Goal: Information Seeking & Learning: Learn about a topic

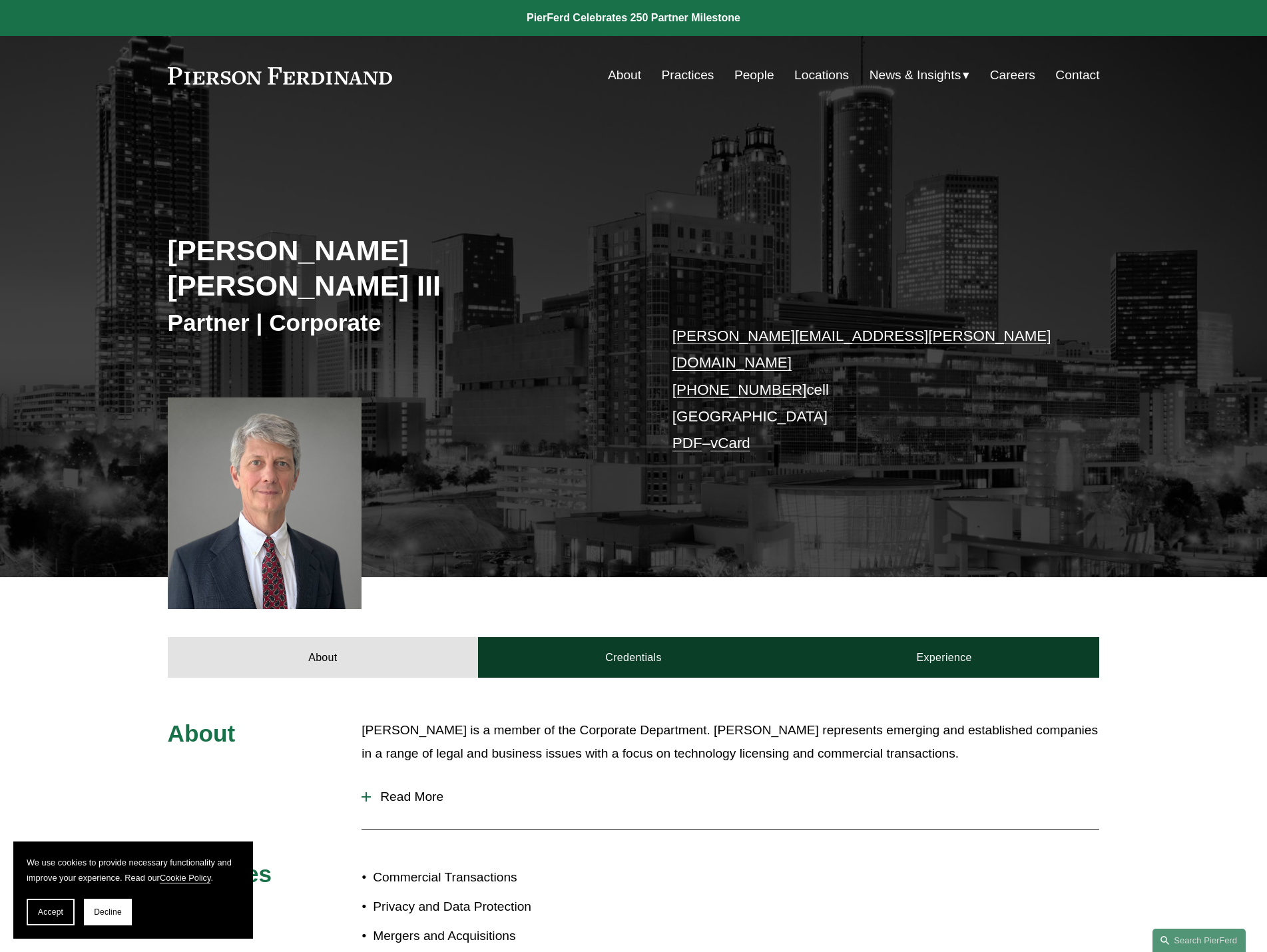
scroll to position [361, 0]
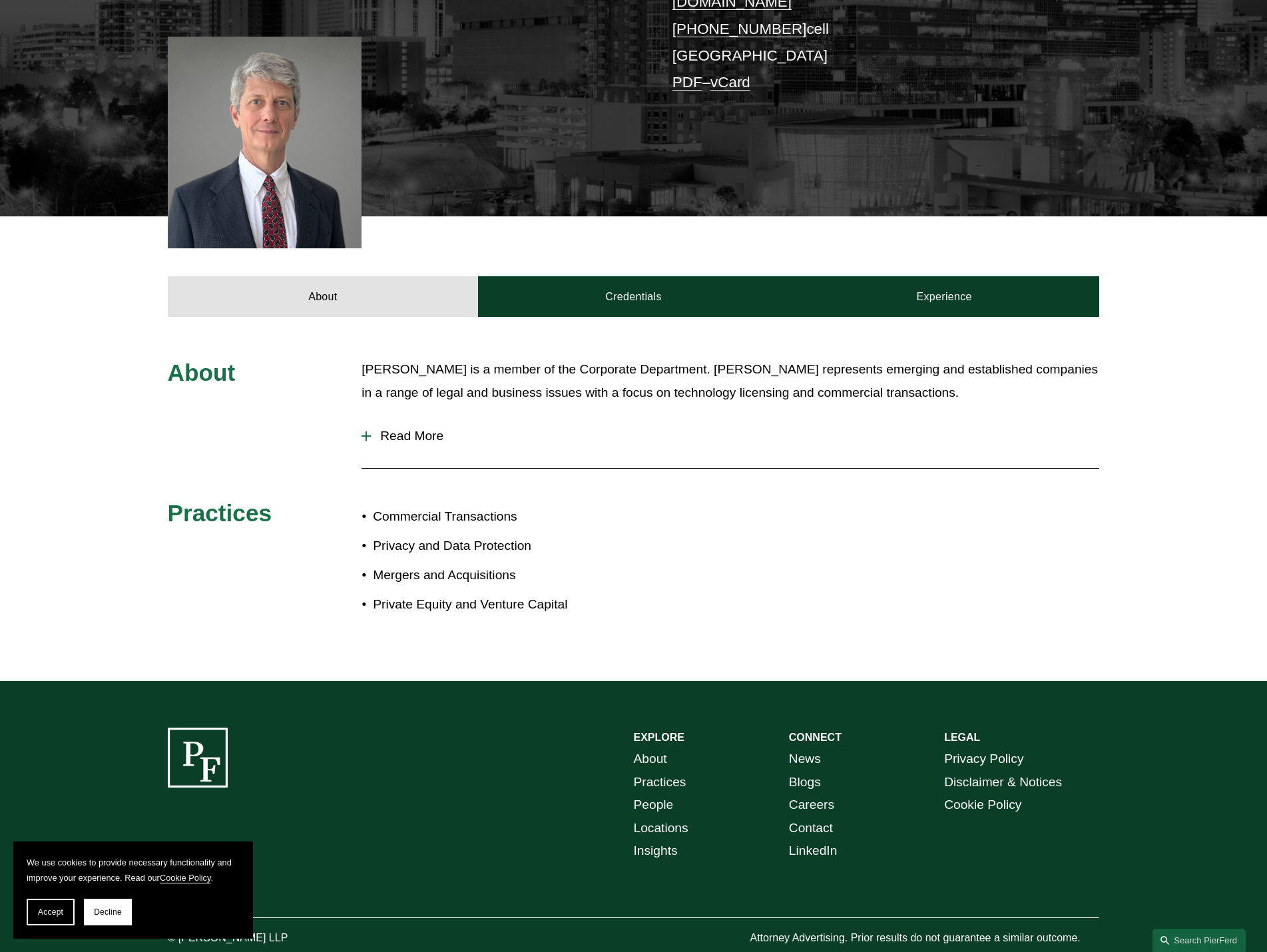
click at [375, 419] on button "Read More" at bounding box center [729, 436] width 737 height 34
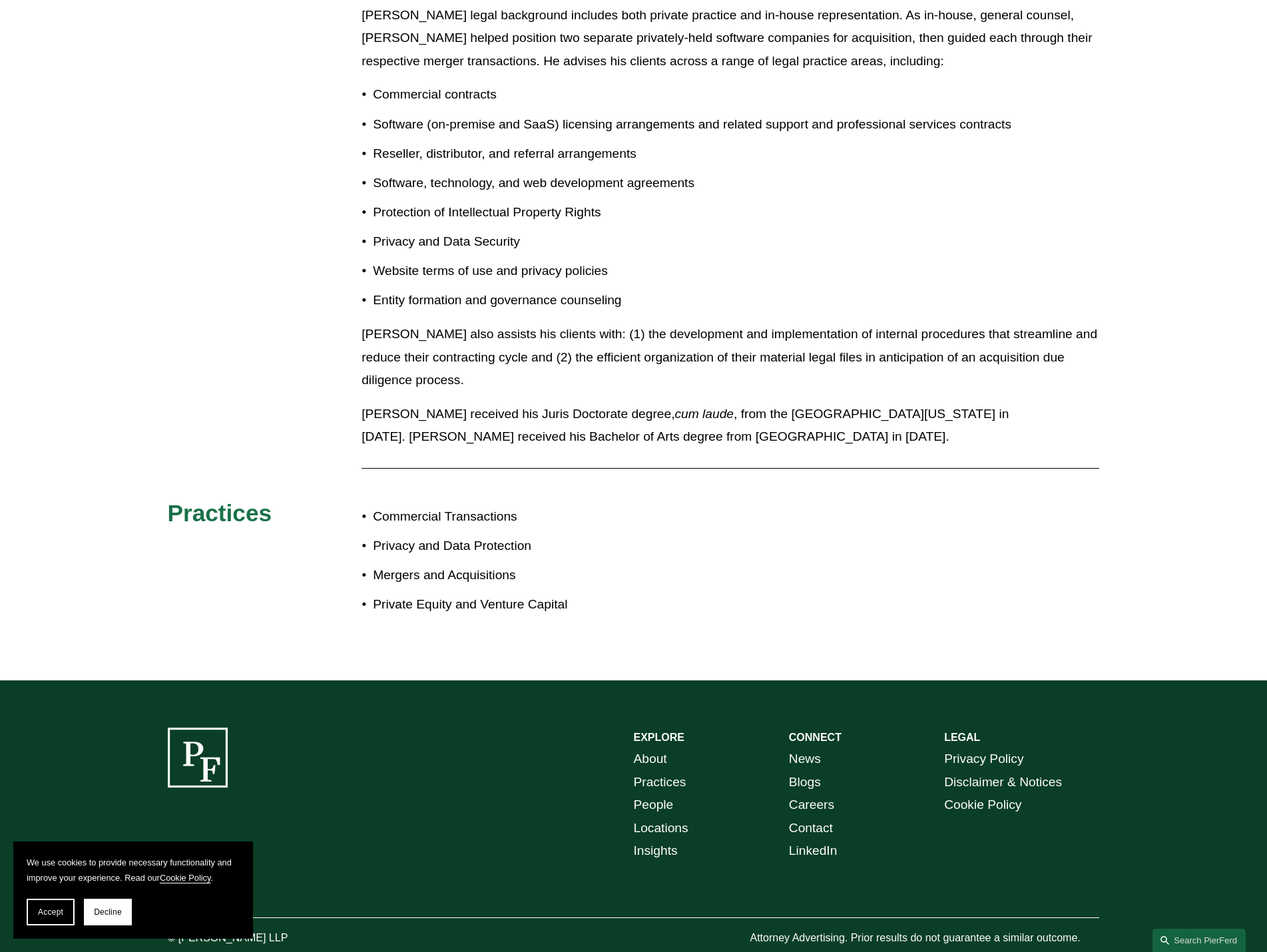
scroll to position [0, 0]
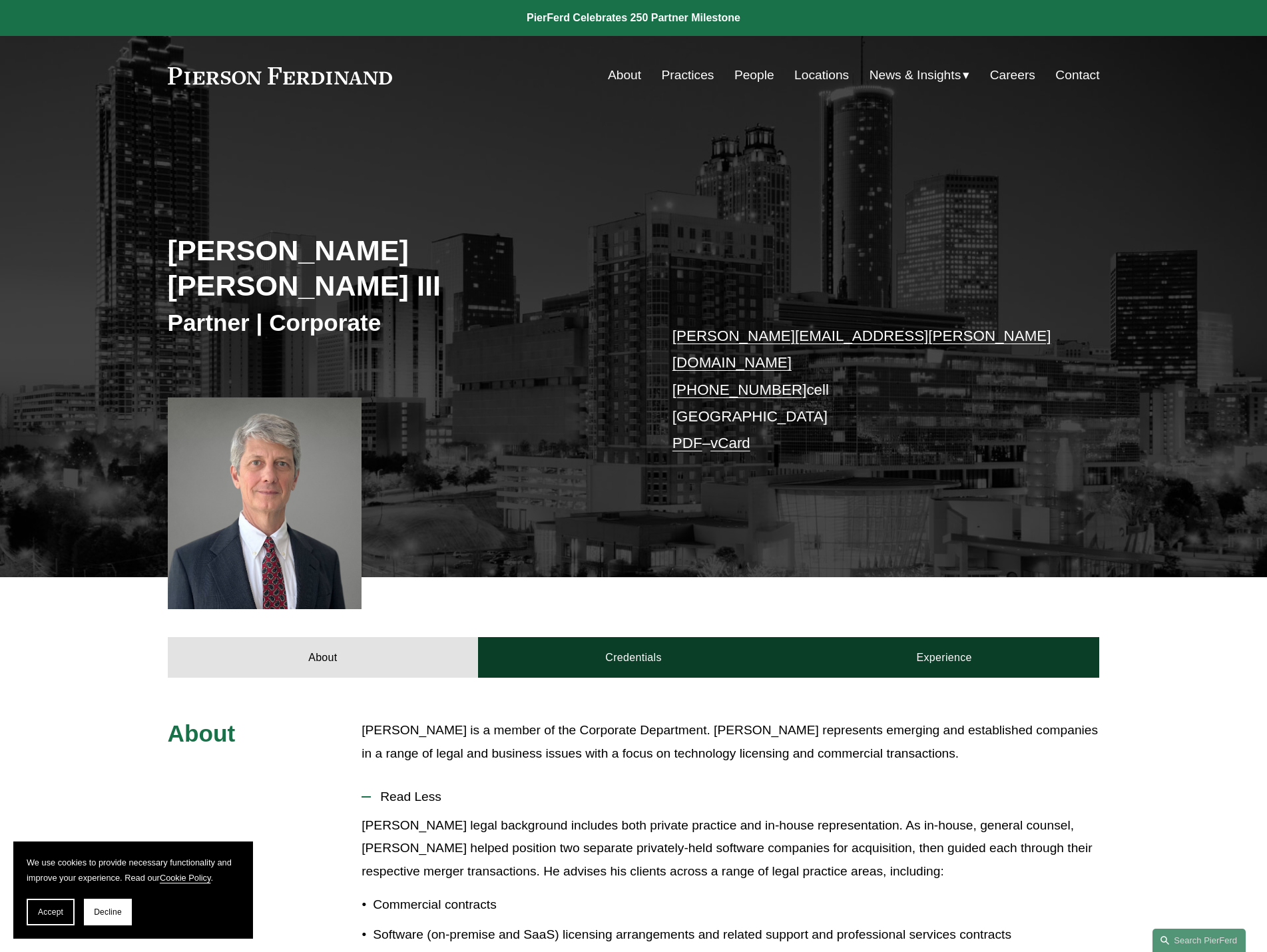
click at [738, 79] on link "People" at bounding box center [754, 75] width 40 height 25
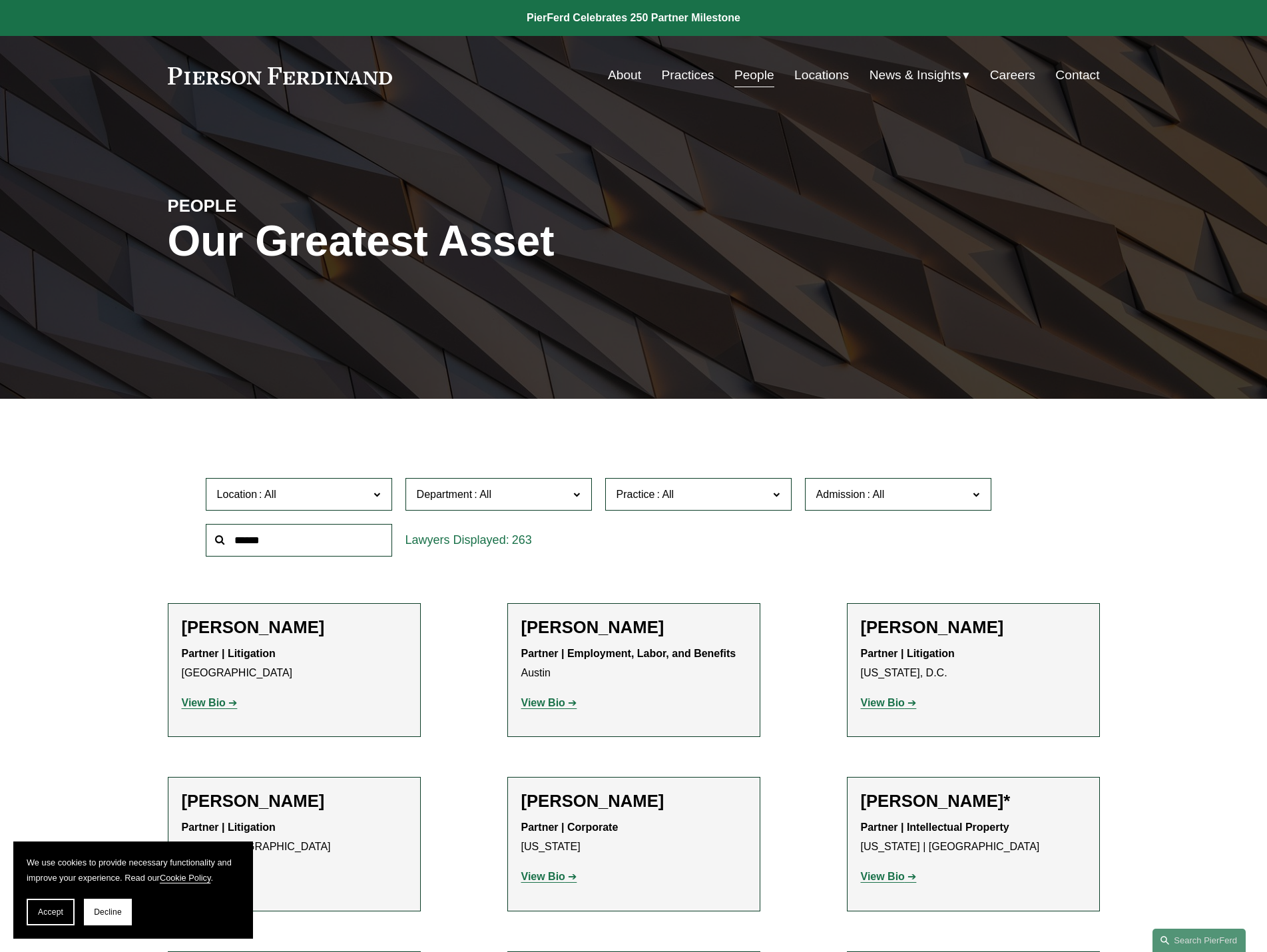
click at [907, 492] on span "Admission" at bounding box center [892, 494] width 153 height 18
click at [624, 495] on span "Practice" at bounding box center [635, 494] width 39 height 12
click at [504, 489] on span "Department" at bounding box center [493, 494] width 153 height 18
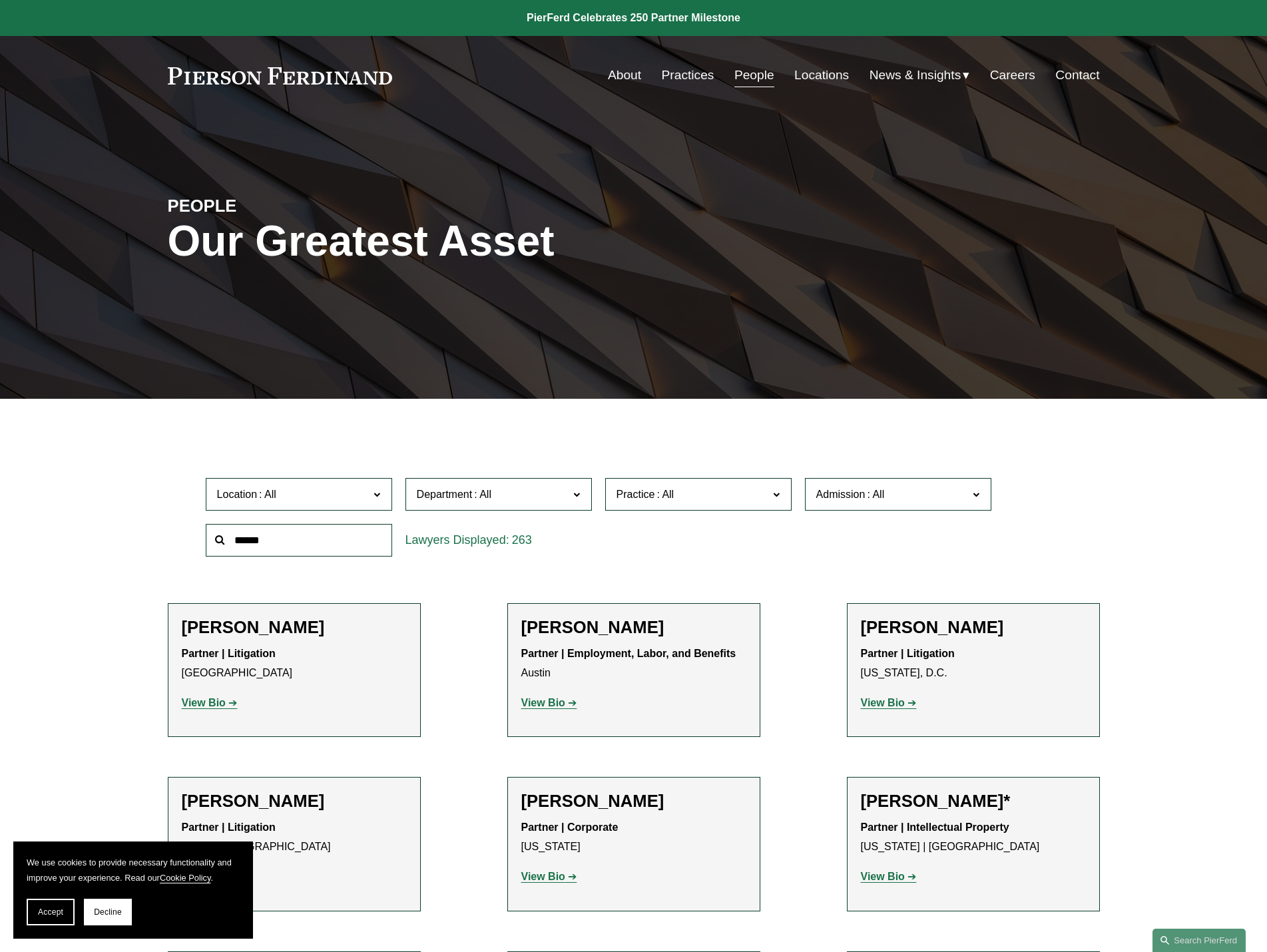
click at [504, 489] on span "Department" at bounding box center [493, 494] width 153 height 18
click at [306, 502] on span "Location" at bounding box center [292, 494] width 153 height 18
click at [508, 493] on span "Department" at bounding box center [493, 494] width 153 height 18
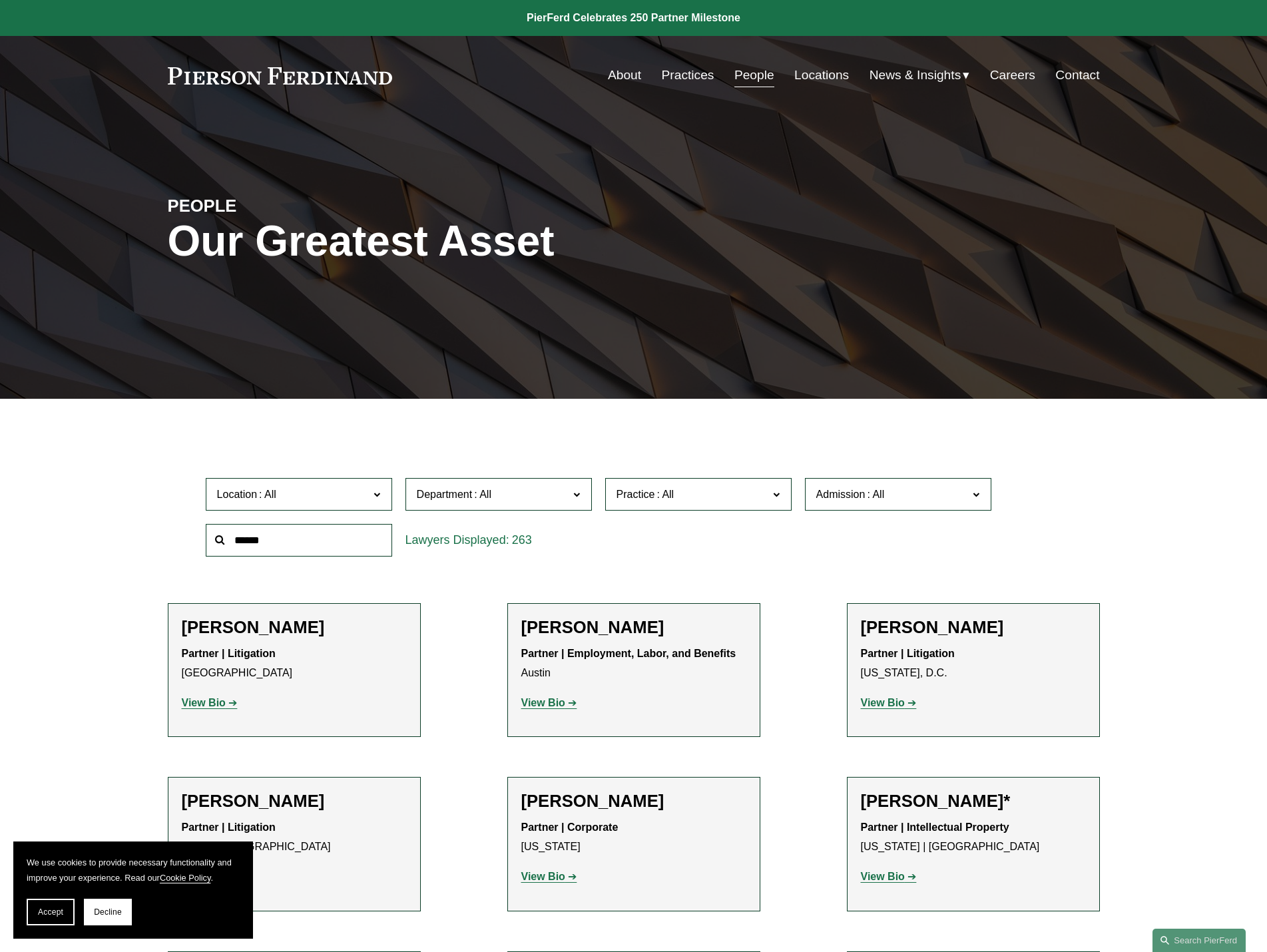
click at [508, 493] on span "Department" at bounding box center [493, 494] width 153 height 18
click at [0, 0] on link "Corporate" at bounding box center [0, 0] width 0 height 0
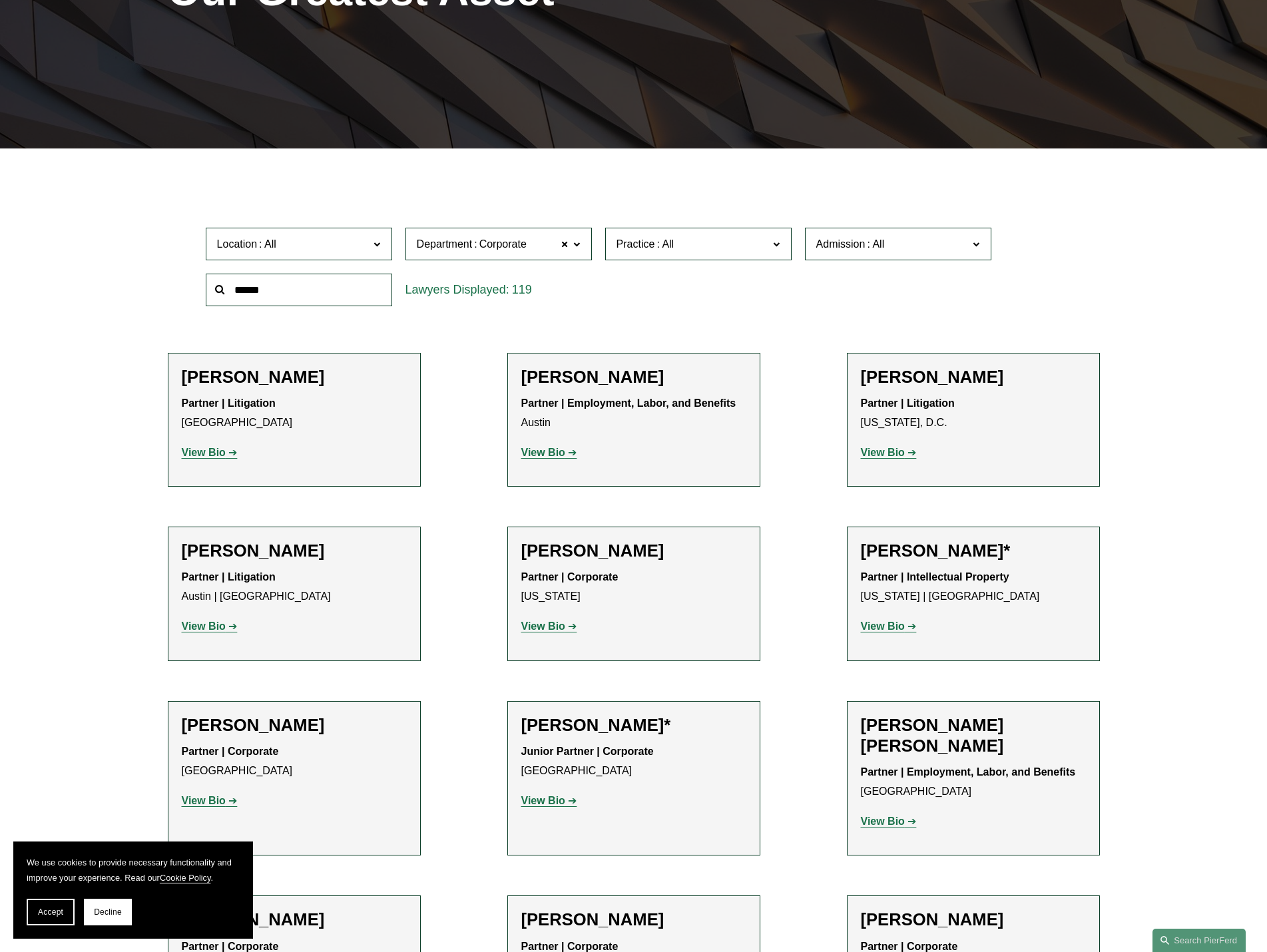
scroll to position [266, 0]
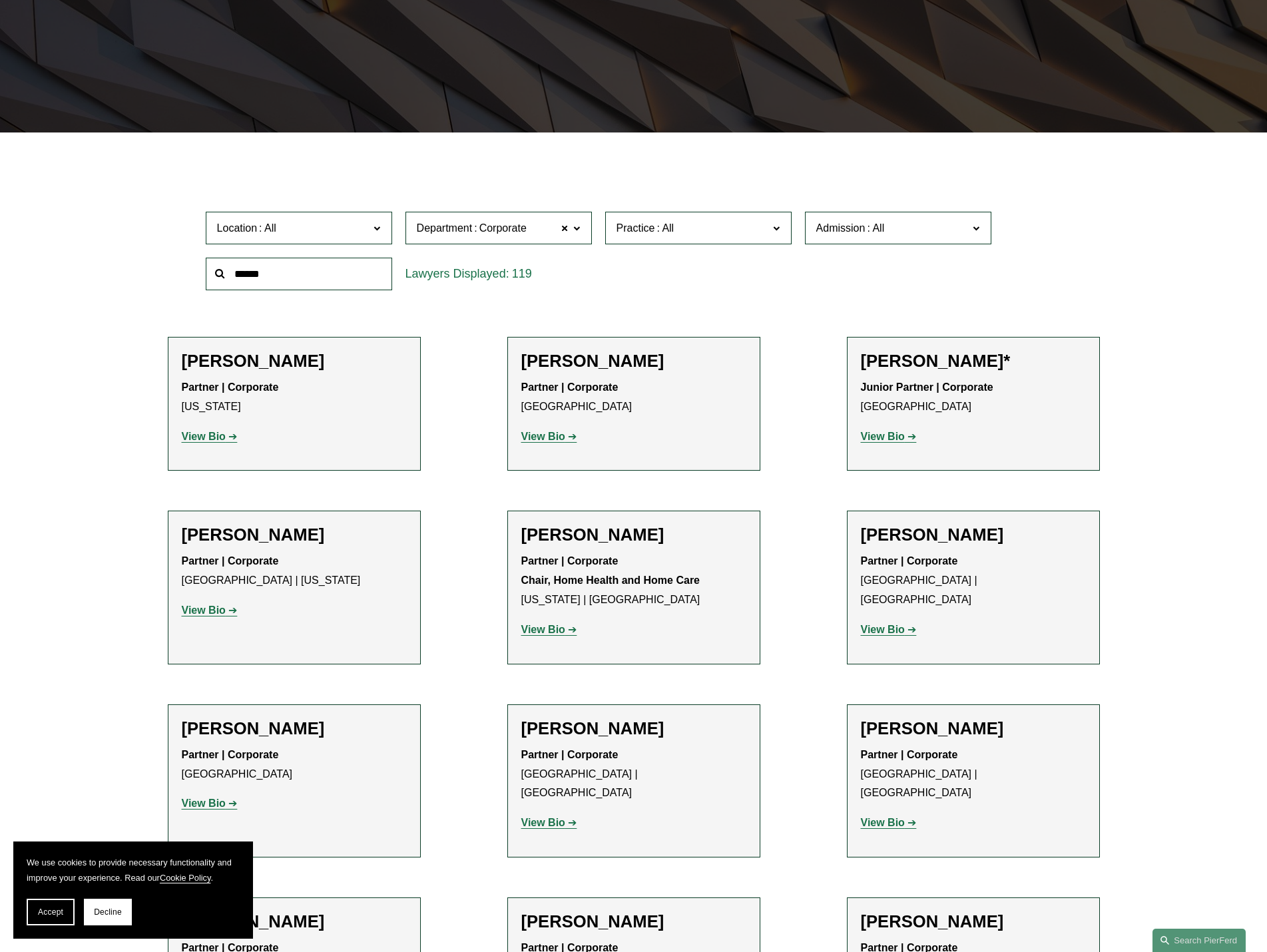
click at [319, 260] on input "text" at bounding box center [299, 273] width 187 height 32
click at [728, 242] on label "Practice" at bounding box center [698, 228] width 187 height 32
click at [844, 232] on span "Admission" at bounding box center [840, 227] width 50 height 12
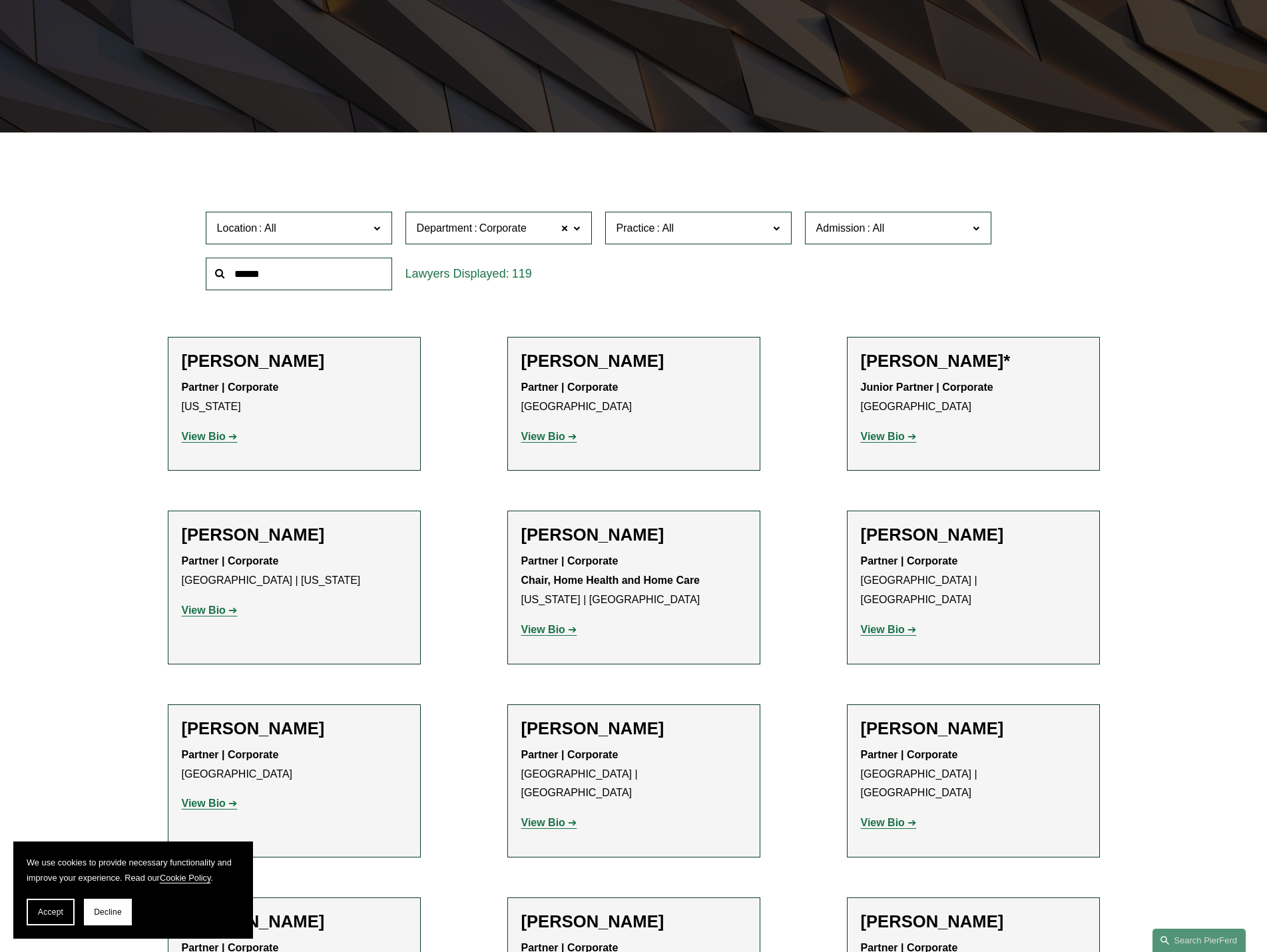
click at [333, 236] on span "Location" at bounding box center [292, 228] width 153 height 18
click at [344, 227] on span "Location" at bounding box center [292, 228] width 153 height 18
click at [0, 0] on link "Boston" at bounding box center [0, 0] width 0 height 0
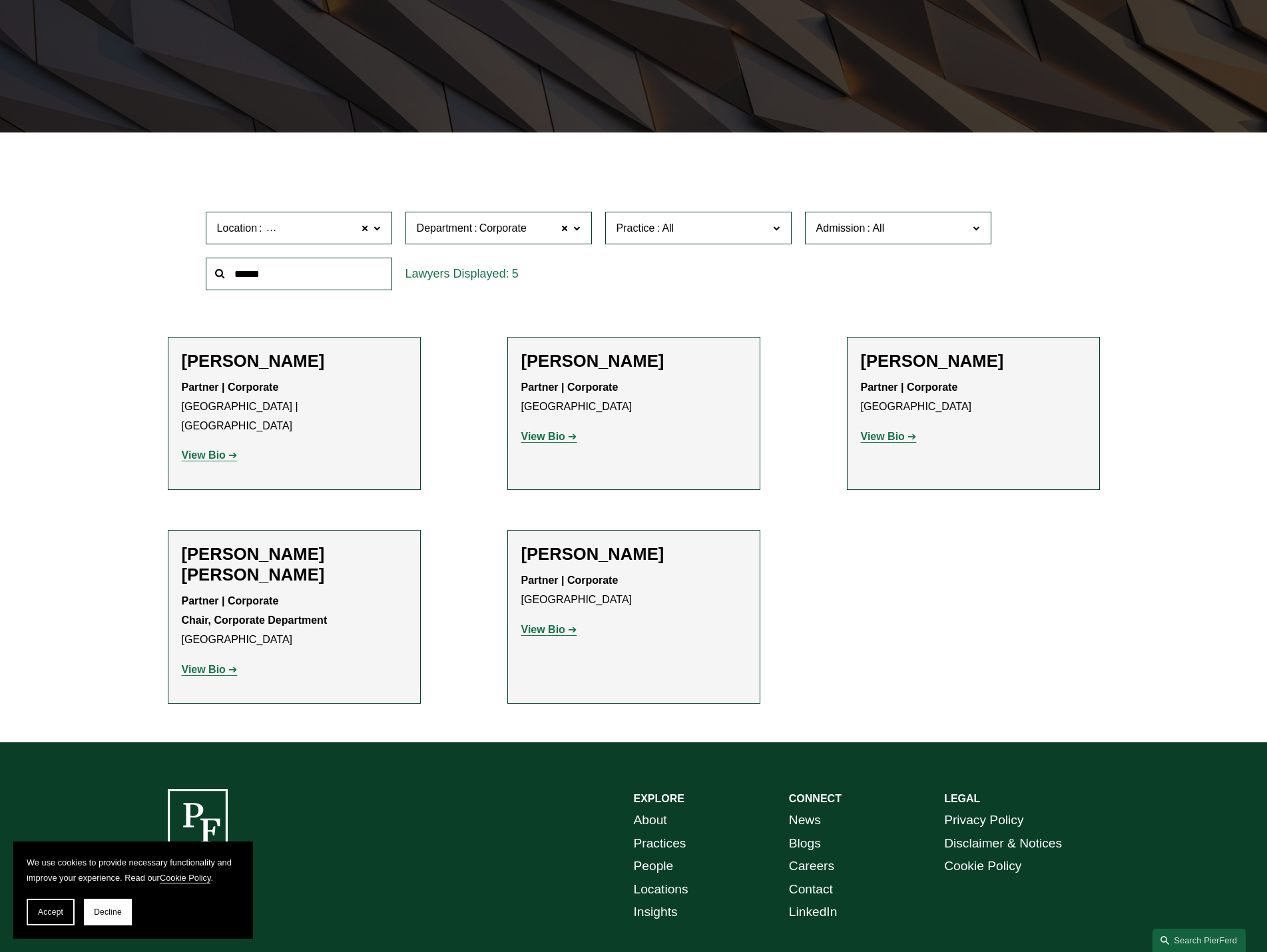
click at [560, 544] on h2 "Jennifer Toone" at bounding box center [634, 554] width 225 height 21
click at [561, 601] on div "Partner | Corporate Boston View Bio Location: Boston; Department: Corporate; Pr…" at bounding box center [634, 605] width 225 height 68
click at [545, 624] on strong "View Bio" at bounding box center [543, 629] width 44 height 12
click at [201, 449] on strong "View Bio" at bounding box center [203, 455] width 44 height 12
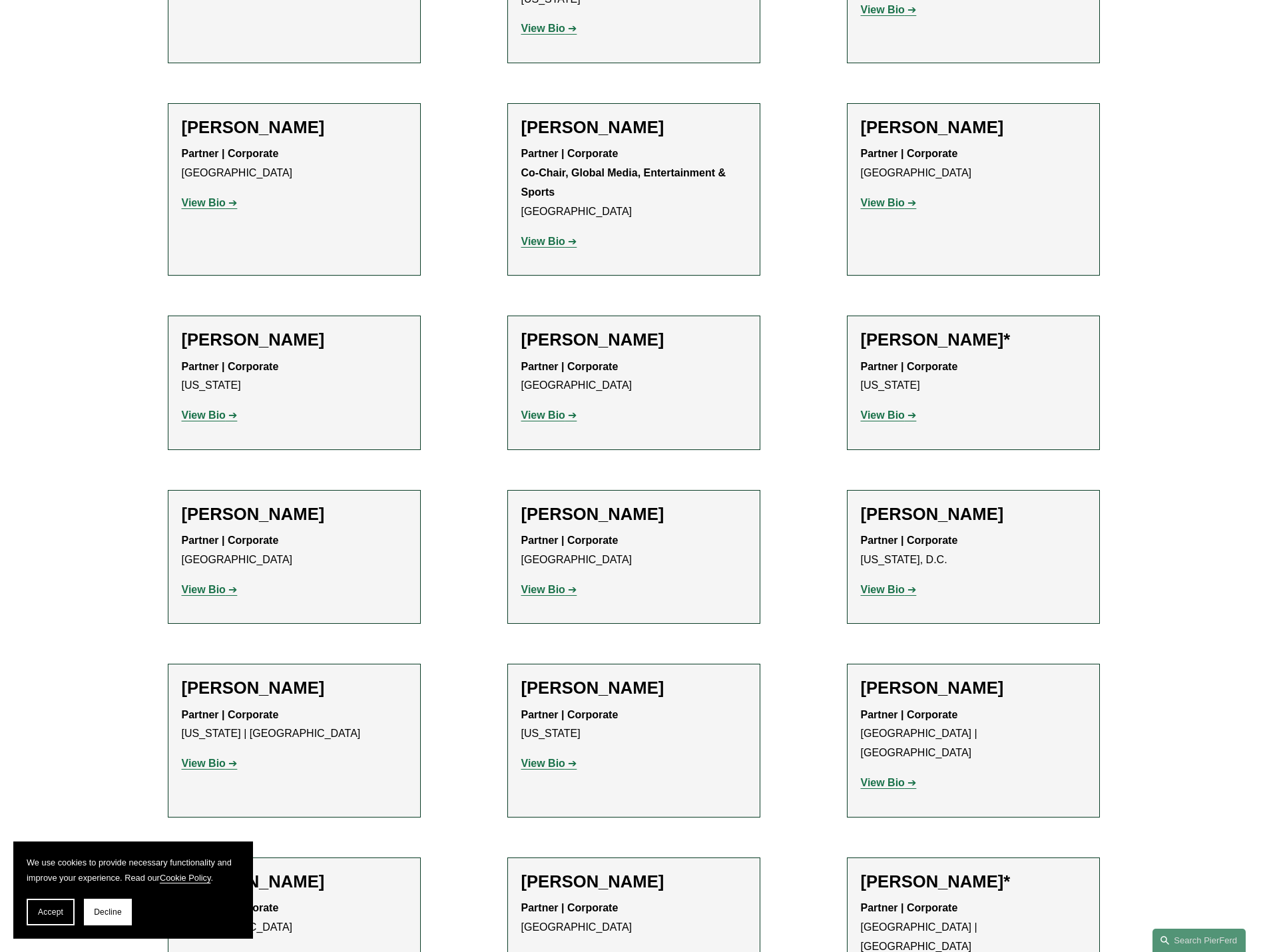
scroll to position [7348, 0]
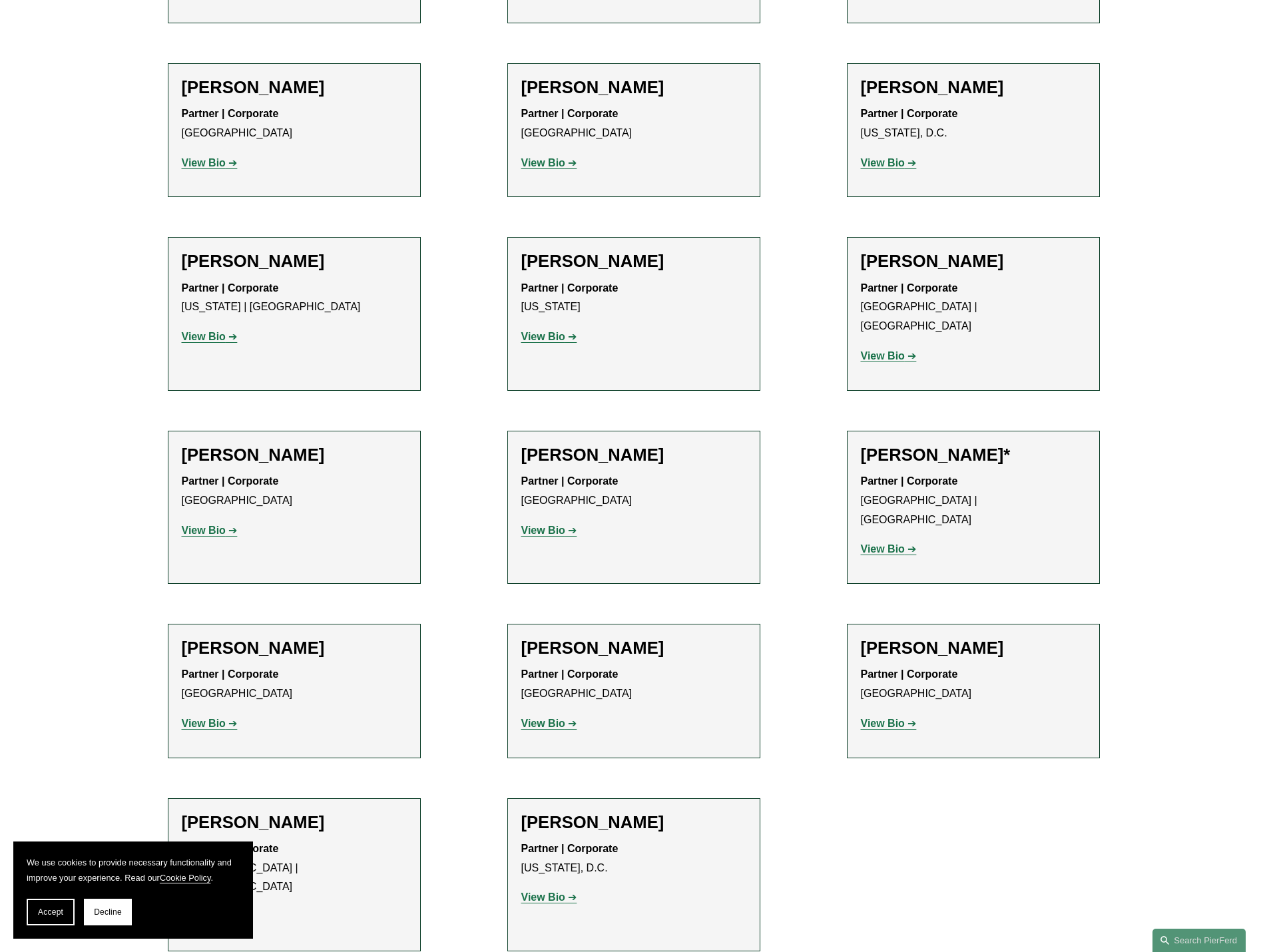
click at [886, 543] on strong "View Bio" at bounding box center [883, 549] width 44 height 12
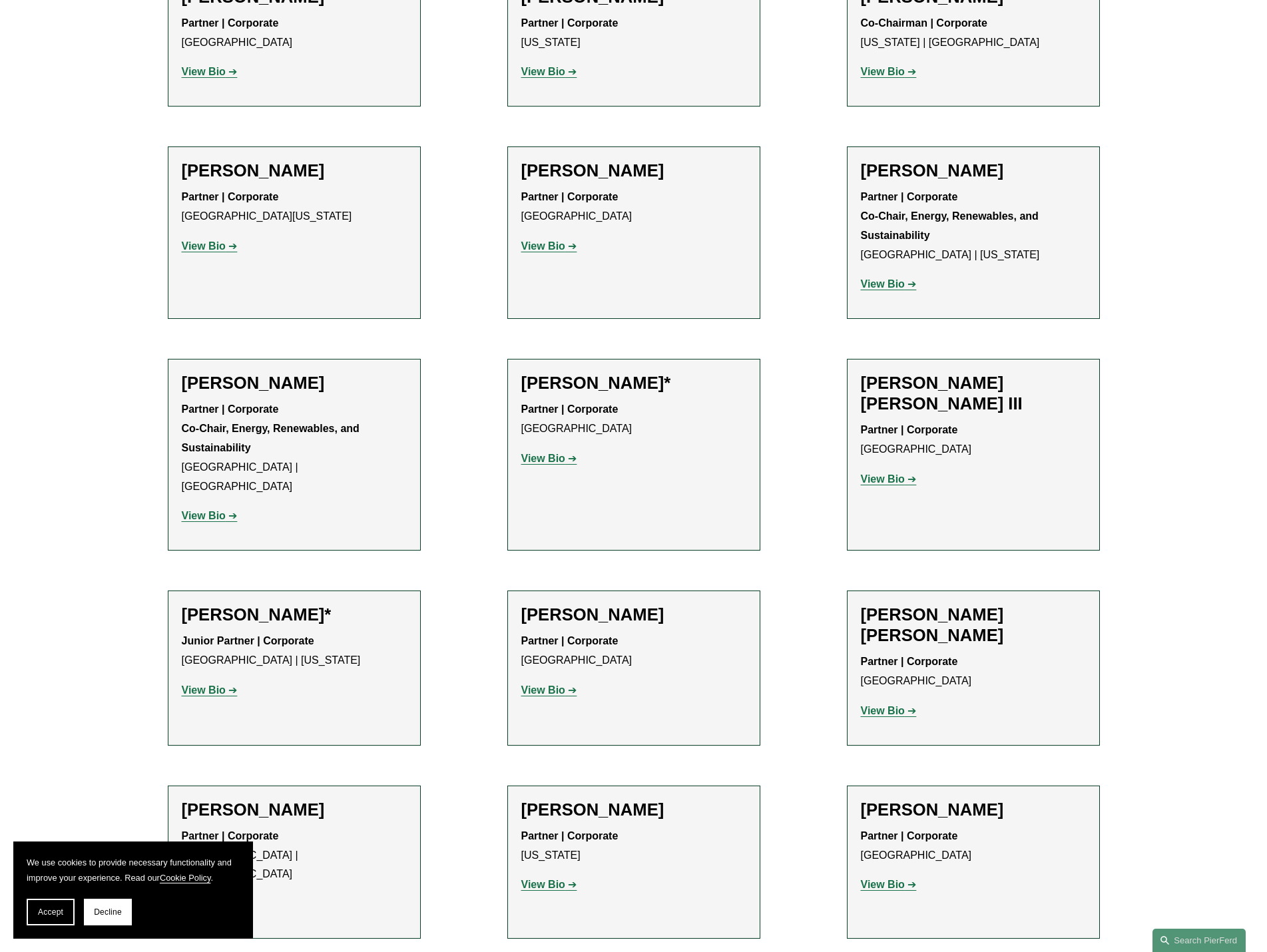
scroll to position [5618, 0]
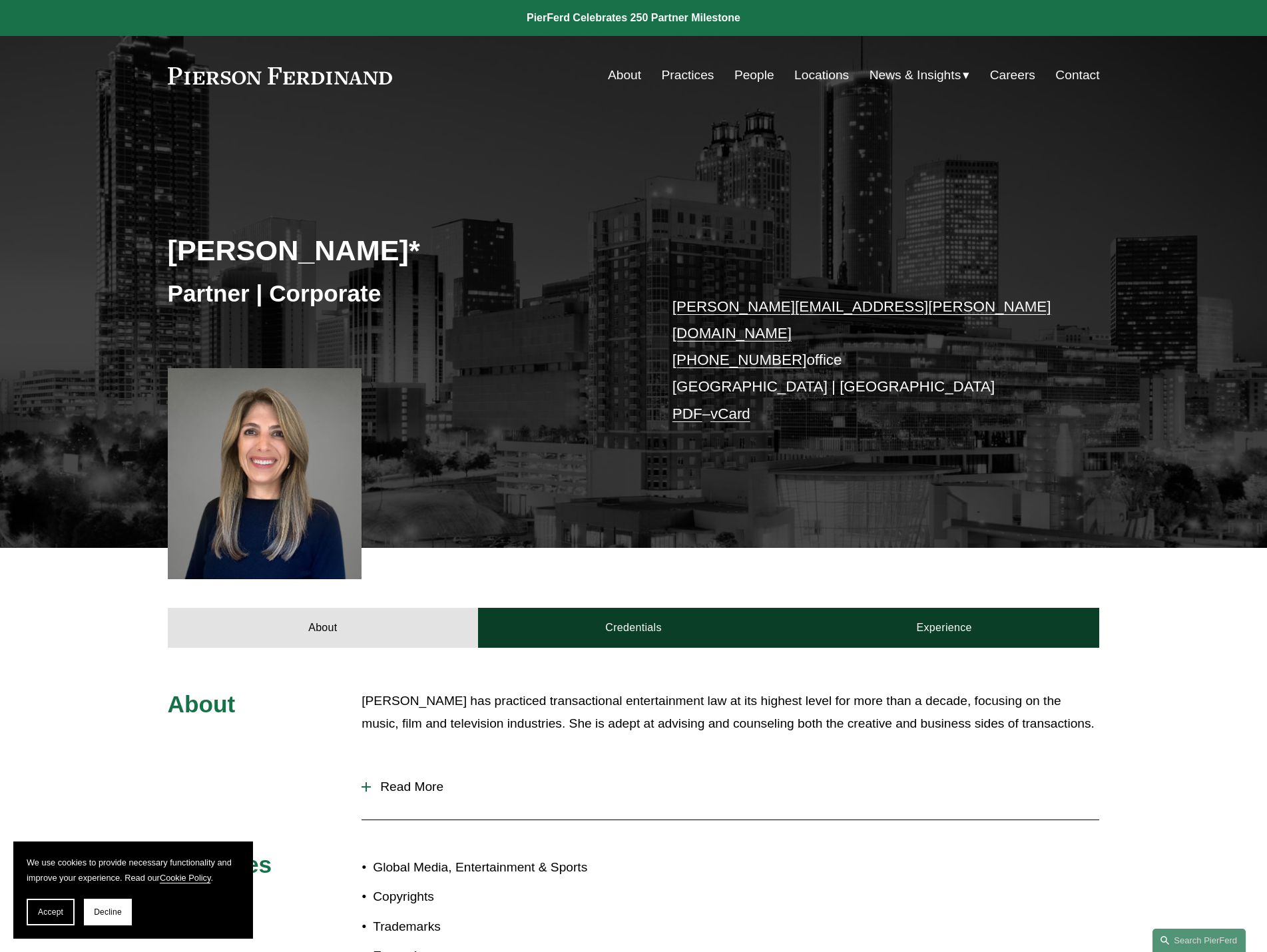
click at [411, 253] on h2 "Mackenzie Welch*" at bounding box center [401, 250] width 466 height 34
click at [383, 780] on span "Read More" at bounding box center [735, 787] width 728 height 14
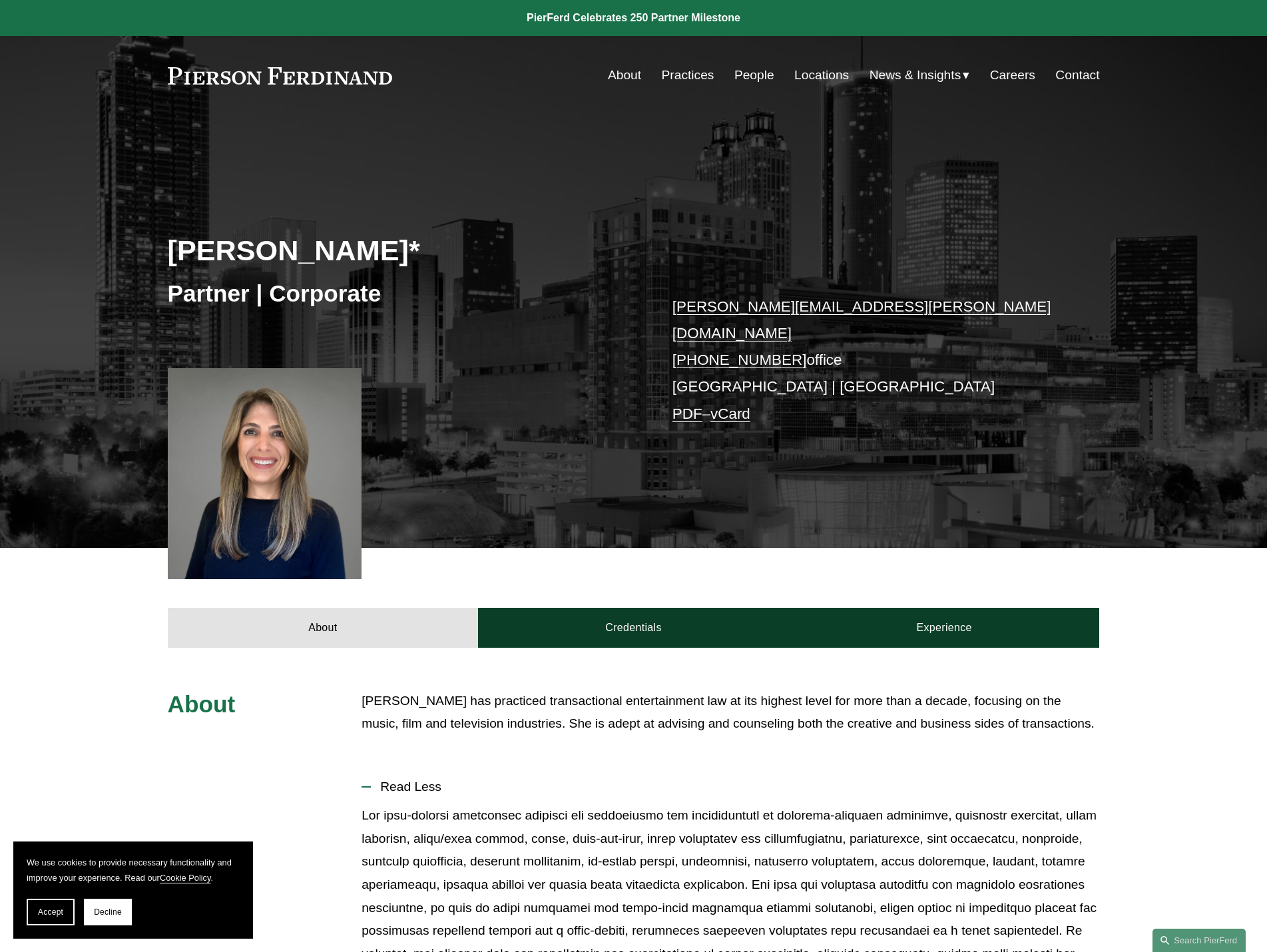
scroll to position [577, 0]
